Goal: Information Seeking & Learning: Learn about a topic

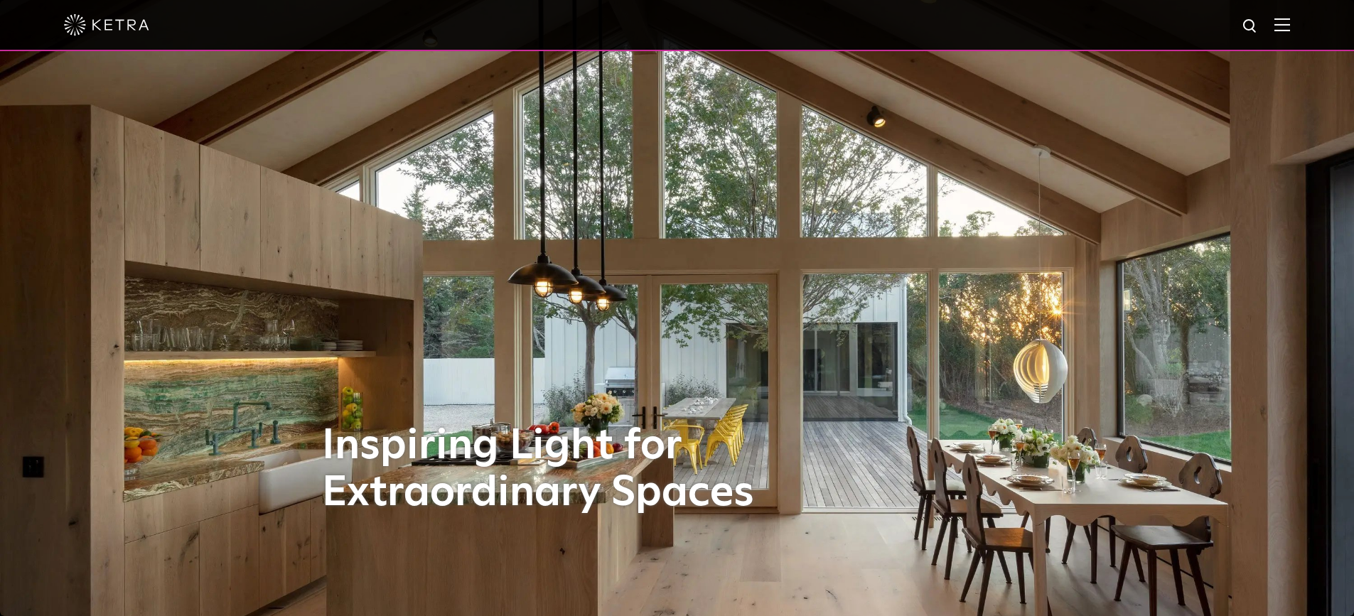
click at [1282, 23] on div at bounding box center [677, 25] width 1226 height 50
click at [1288, 24] on img at bounding box center [1283, 25] width 16 height 14
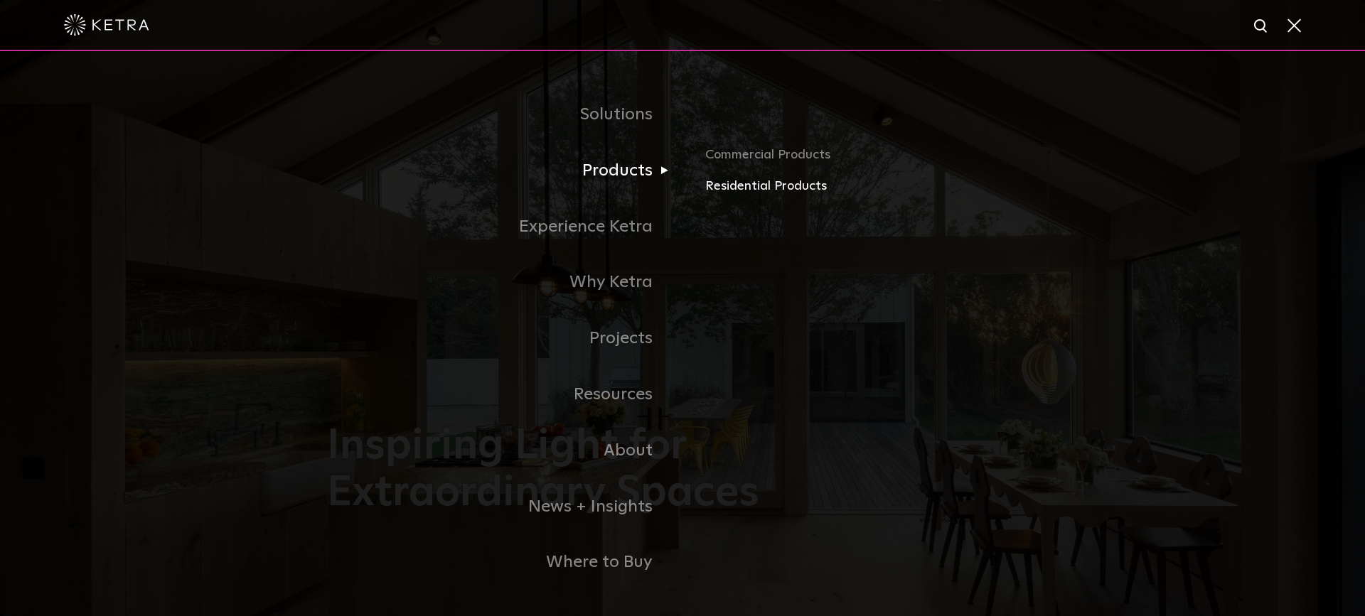
click at [741, 183] on link "Residential Products" at bounding box center [871, 186] width 333 height 21
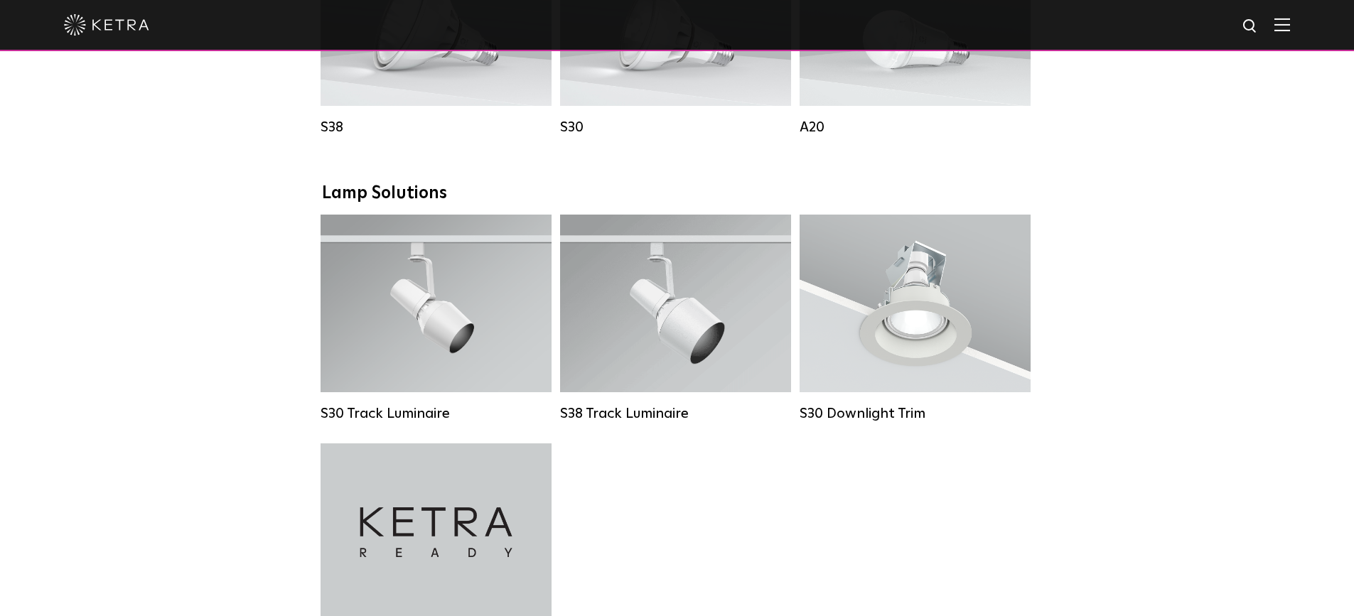
scroll to position [995, 0]
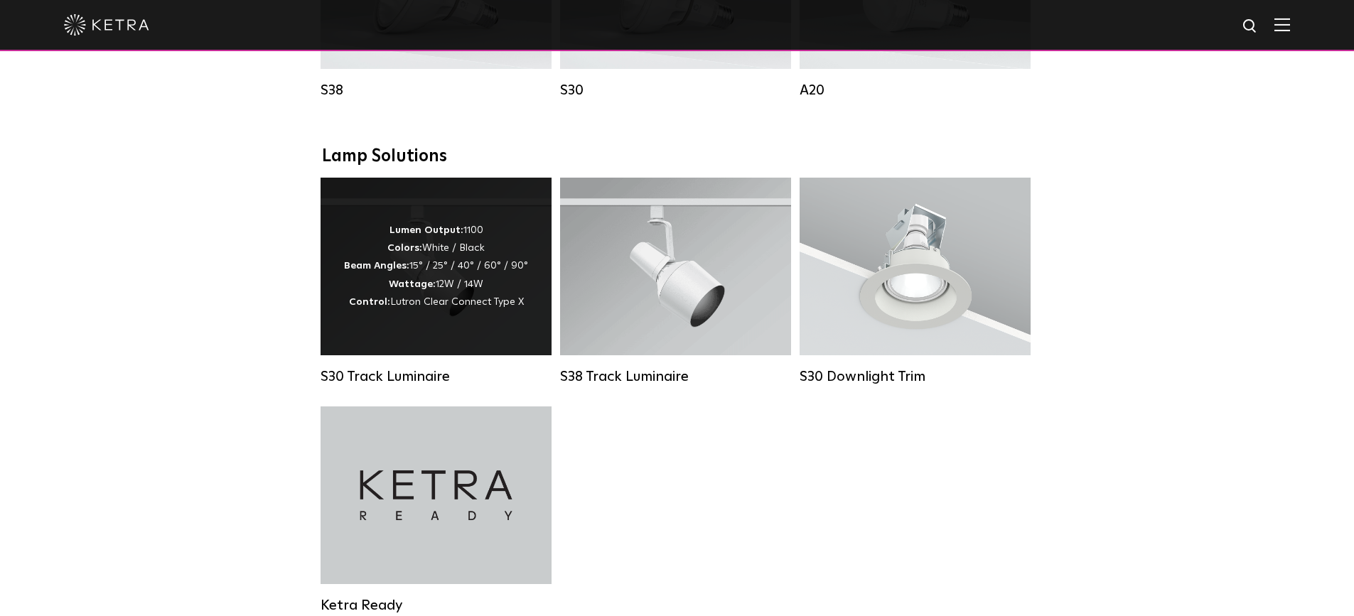
click at [413, 274] on div "Lumen Output: 1100 Colors: White / Black Beam Angles: 15° / 25° / 40° / 60° / 9…" at bounding box center [436, 267] width 184 height 90
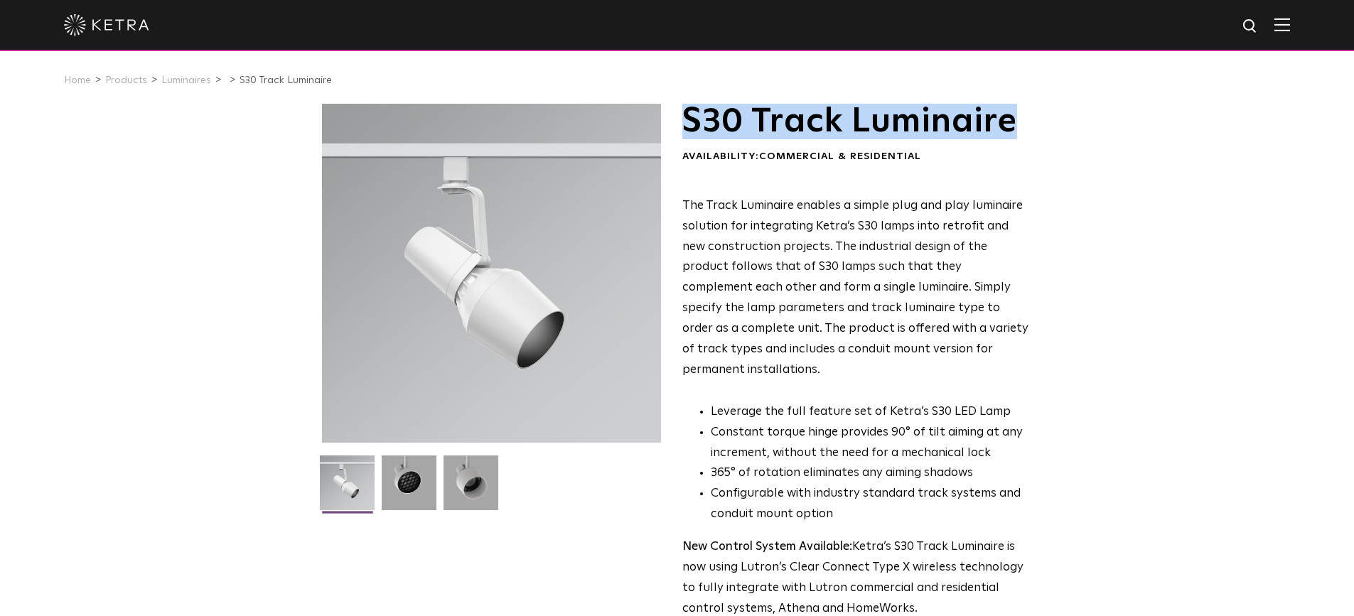
drag, startPoint x: 681, startPoint y: 119, endPoint x: 1051, endPoint y: 121, distance: 369.7
click at [1051, 121] on div "S30 Track Luminaire Availability: Commercial & Residential The Track Luminaire …" at bounding box center [677, 440] width 1354 height 672
copy h1 "S30 Track Luminaire"
